Goal: Navigation & Orientation: Find specific page/section

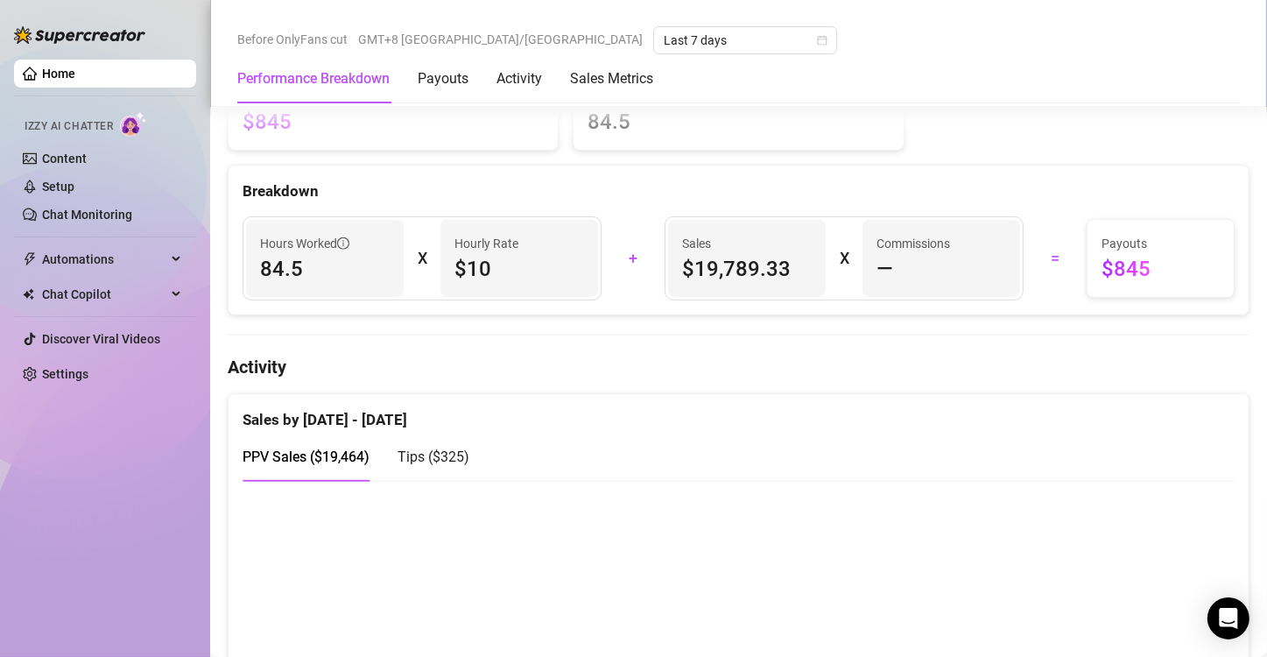
scroll to position [875, 0]
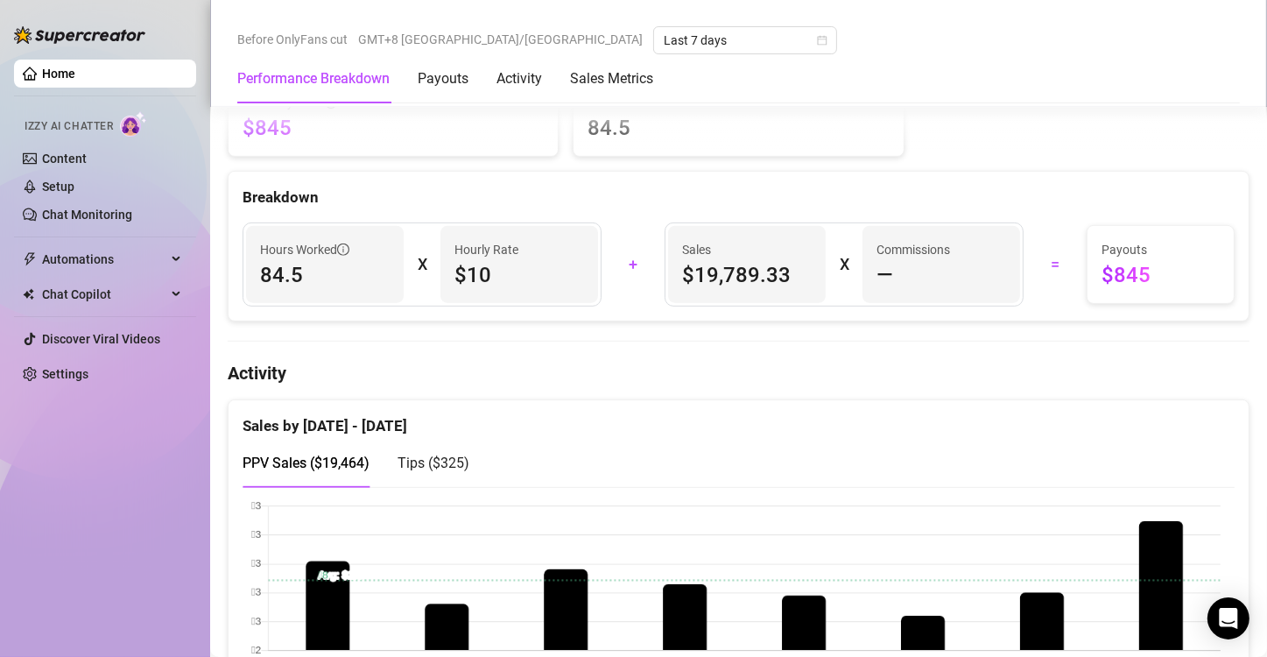
scroll to position [700, 0]
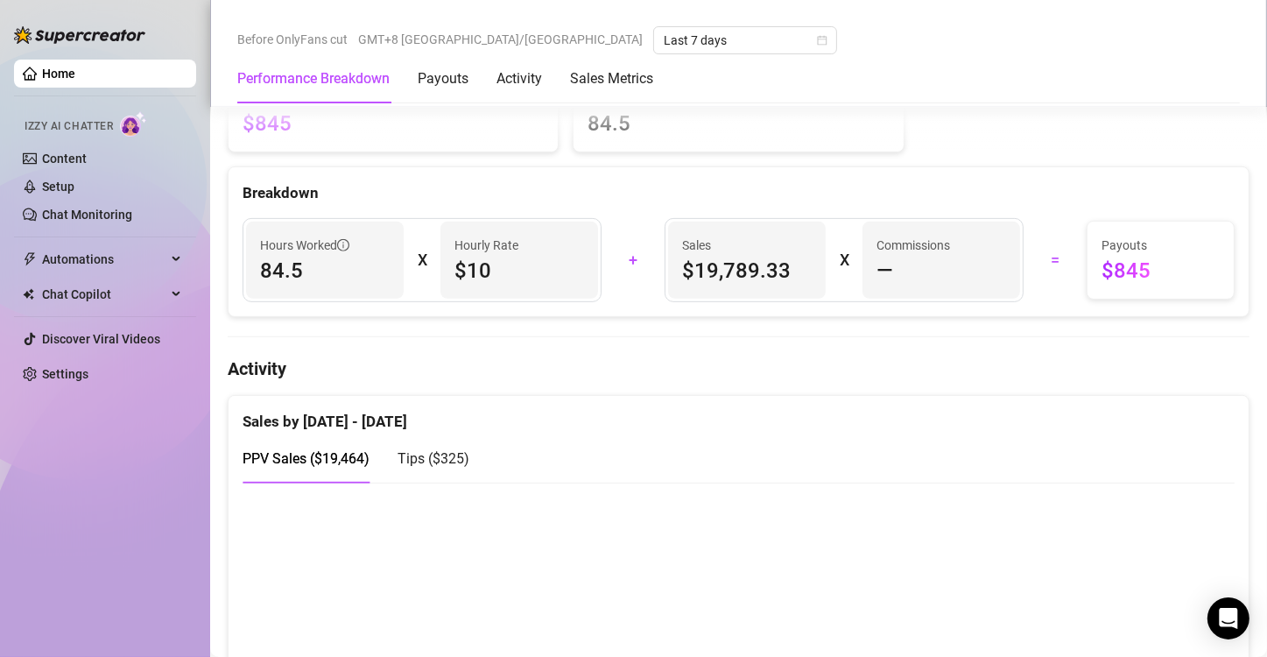
scroll to position [613, 0]
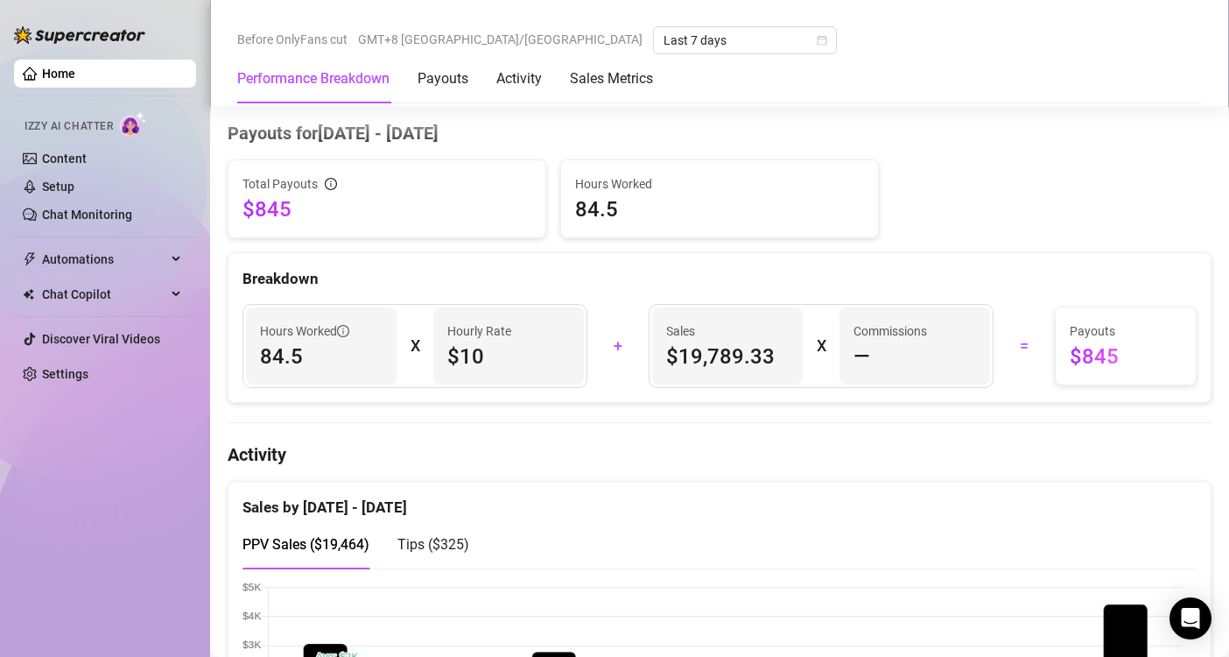
scroll to position [963, 0]
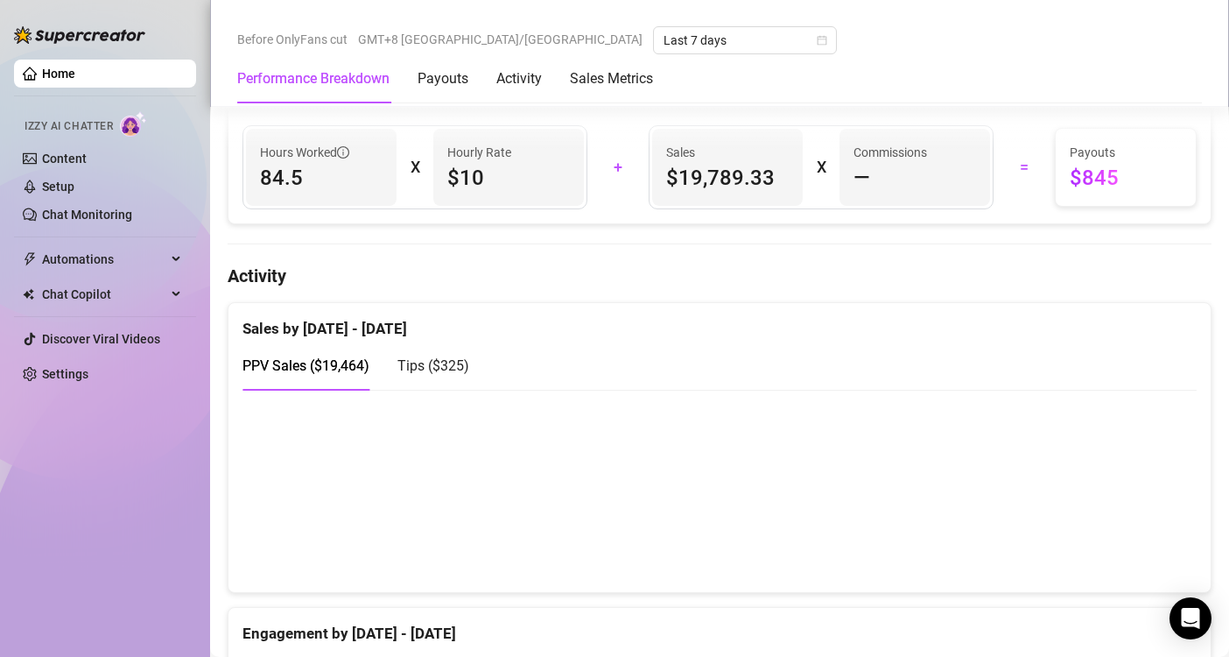
scroll to position [875, 0]
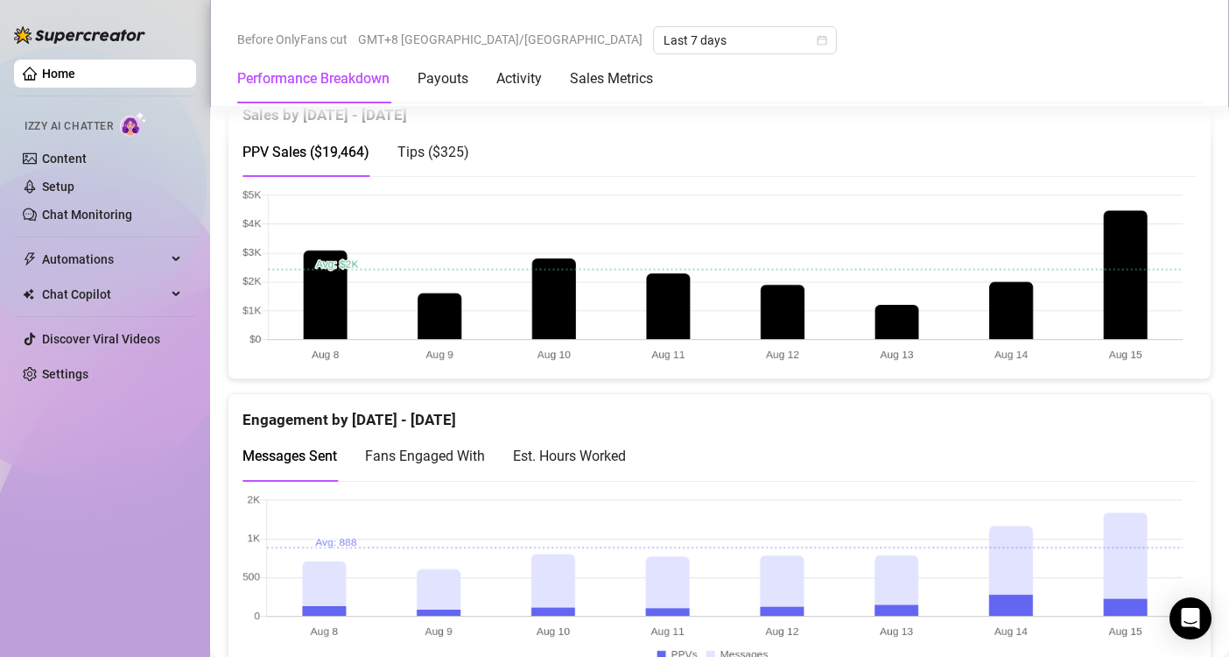
scroll to position [963, 0]
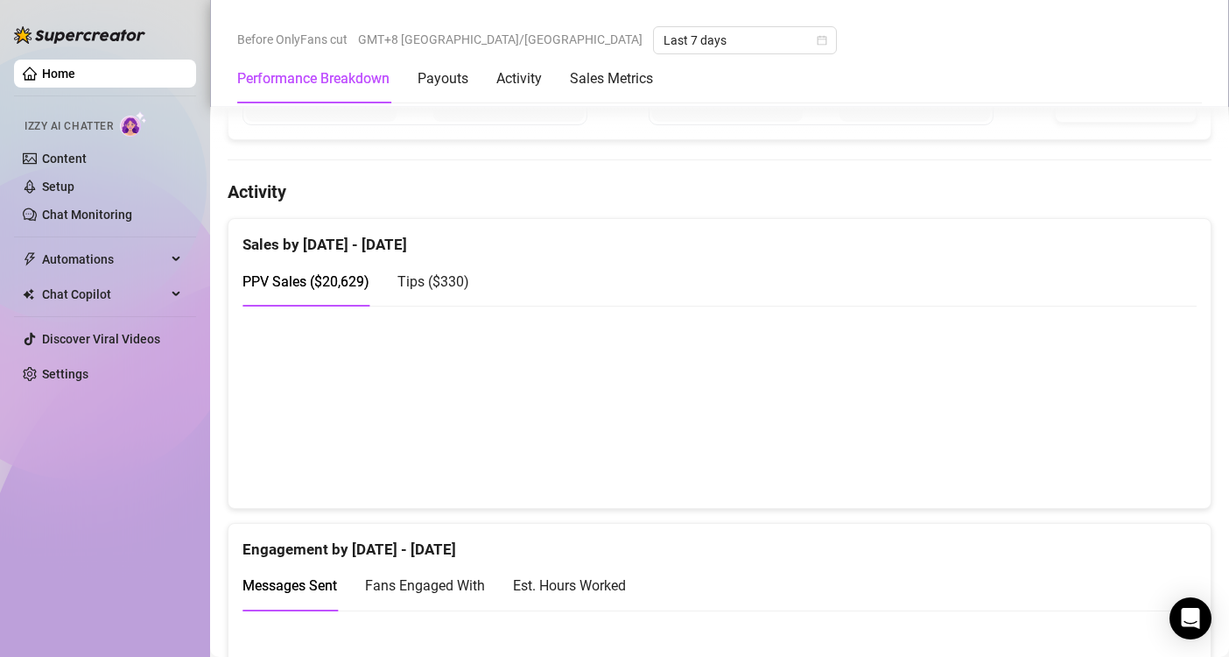
scroll to position [788, 0]
